Goal: Information Seeking & Learning: Learn about a topic

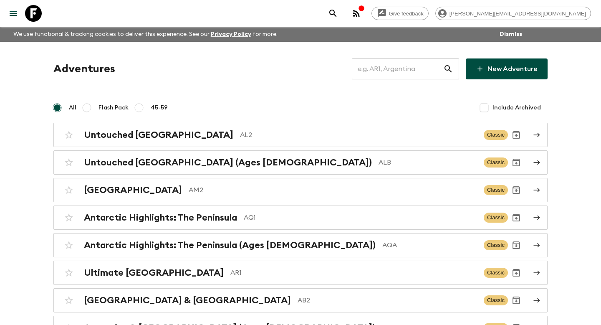
click at [390, 77] on input "text" at bounding box center [397, 68] width 91 height 23
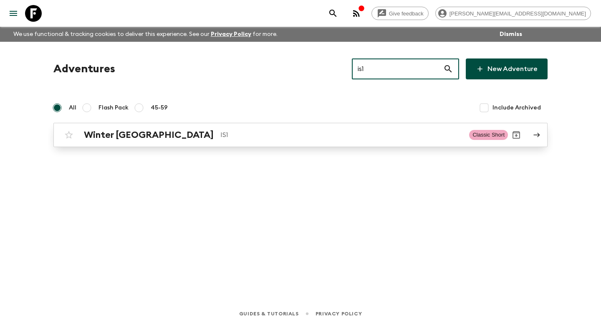
type input "is1"
click at [241, 138] on p "IS1" at bounding box center [341, 135] width 242 height 10
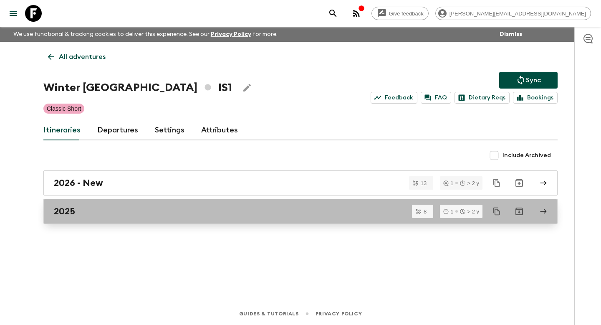
click at [131, 215] on div "2025" at bounding box center [293, 211] width 478 height 11
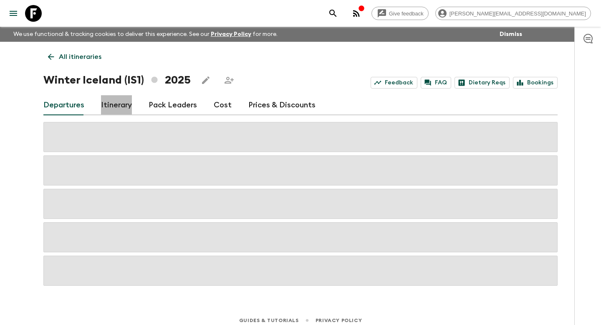
click at [123, 112] on link "Itinerary" at bounding box center [116, 105] width 31 height 20
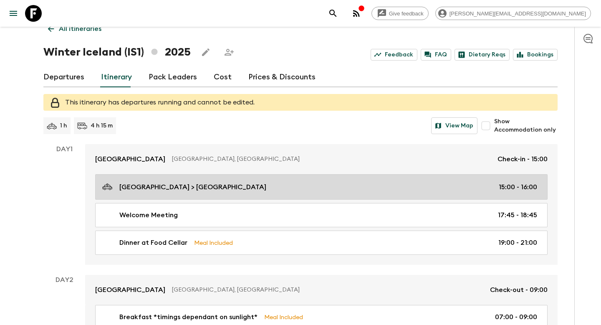
scroll to position [30, 0]
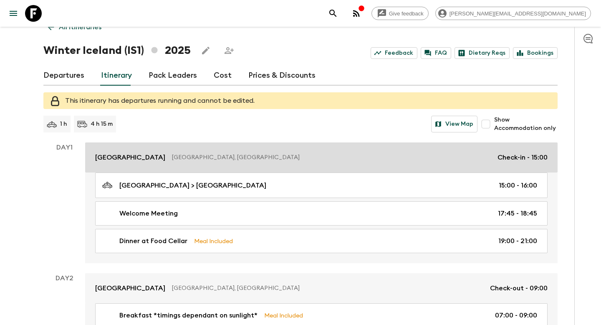
click at [172, 156] on p "[GEOGRAPHIC_DATA], [GEOGRAPHIC_DATA]" at bounding box center [331, 157] width 319 height 8
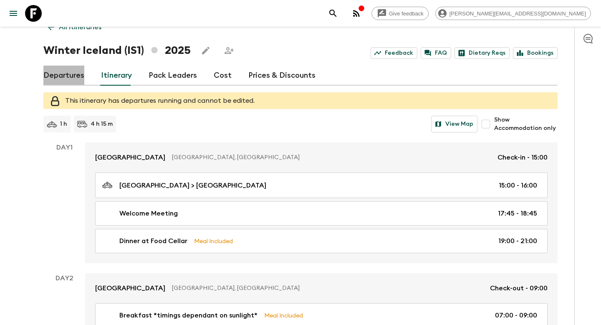
click at [78, 80] on link "Departures" at bounding box center [63, 76] width 41 height 20
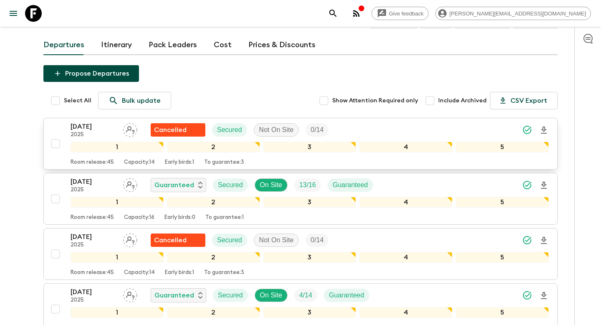
scroll to position [115, 0]
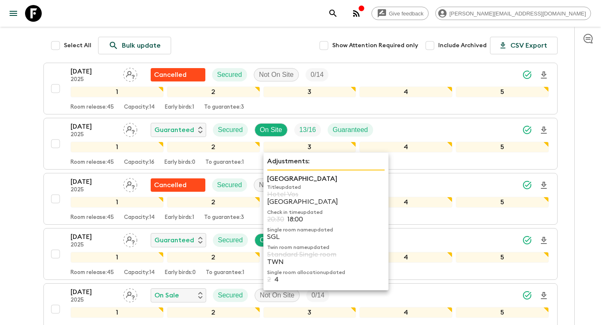
drag, startPoint x: 330, startPoint y: 154, endPoint x: 352, endPoint y: 140, distance: 26.3
click at [261, 154] on div "Adjustments: Hotel Lóa Title updated Hotel Vos Hotel Lóa Check in time updated …" at bounding box center [214, 198] width 94 height 95
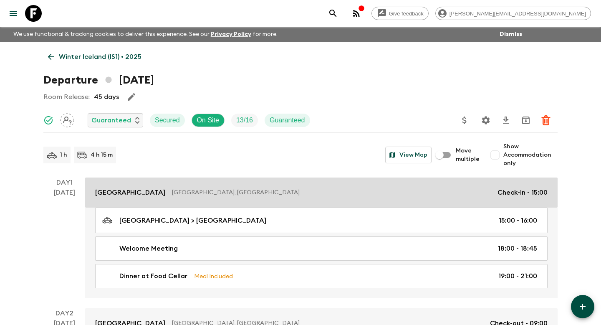
click at [210, 197] on link "[GEOGRAPHIC_DATA], [GEOGRAPHIC_DATA] Check-in - 15:00" at bounding box center [321, 192] width 473 height 30
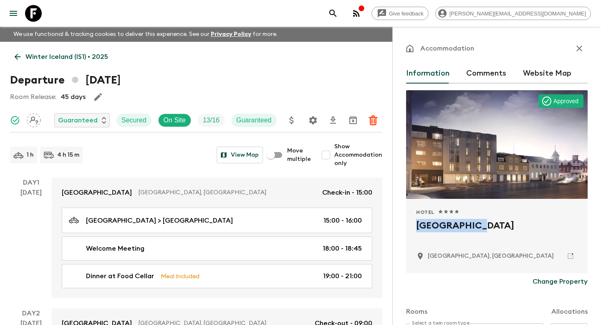
drag, startPoint x: 472, startPoint y: 230, endPoint x: 409, endPoint y: 228, distance: 62.7
click at [409, 228] on div "Hotel 1 Star 2 Stars 3 Stars 4 Stars 5 Stars [GEOGRAPHIC_DATA], [GEOGRAPHIC_DAT…" at bounding box center [497, 236] width 182 height 74
copy h2 "[GEOGRAPHIC_DATA]"
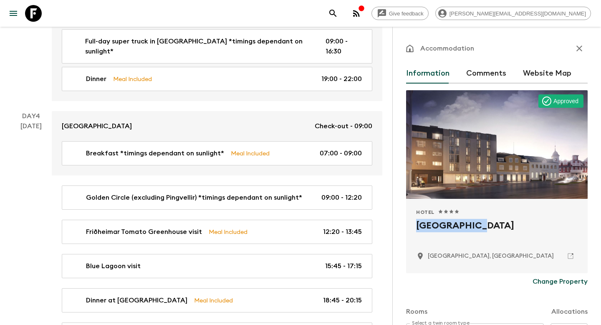
scroll to position [800, 0]
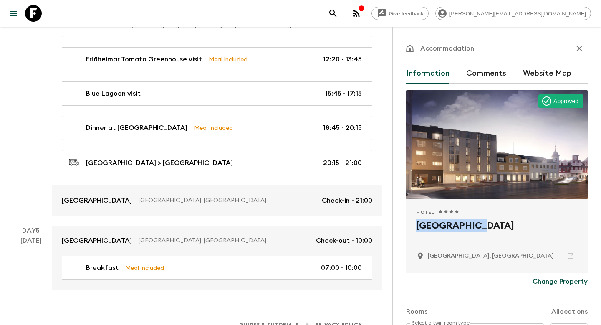
drag, startPoint x: 581, startPoint y: 46, endPoint x: 570, endPoint y: 39, distance: 13.0
click at [581, 46] on icon "button" at bounding box center [580, 49] width 6 height 6
